Goal: Information Seeking & Learning: Learn about a topic

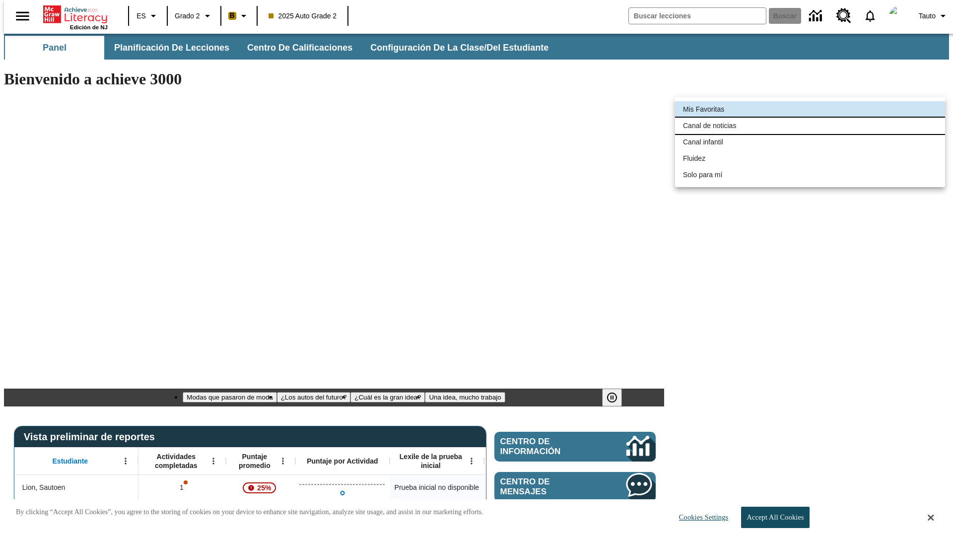
click at [810, 126] on li "Canal de noticias" at bounding box center [810, 126] width 270 height 16
type input "120"
